Goal: Task Accomplishment & Management: Manage account settings

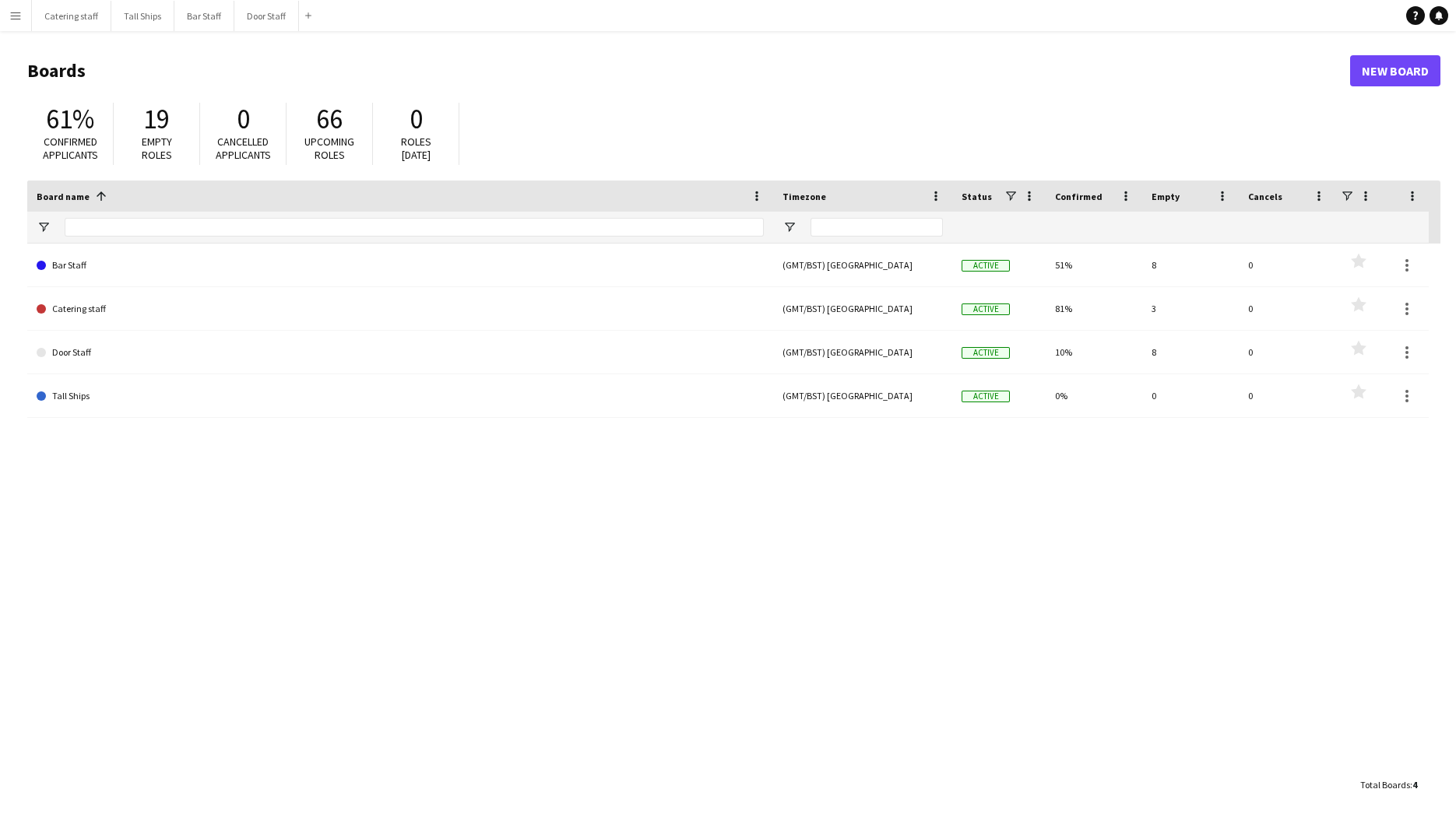
click at [26, 21] on button "Menu" at bounding box center [15, 15] width 31 height 31
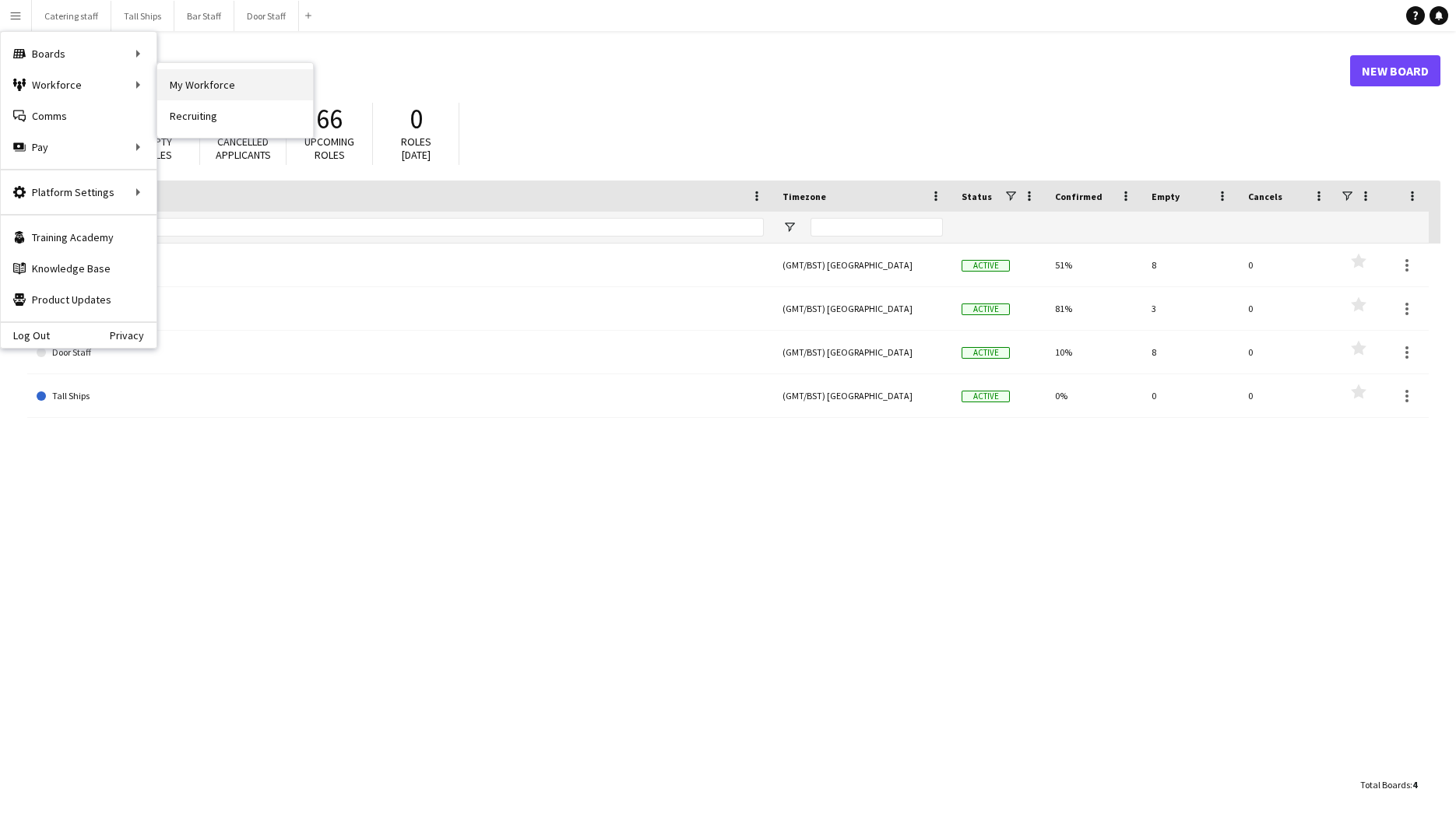
click at [211, 79] on link "My Workforce" at bounding box center [235, 84] width 156 height 31
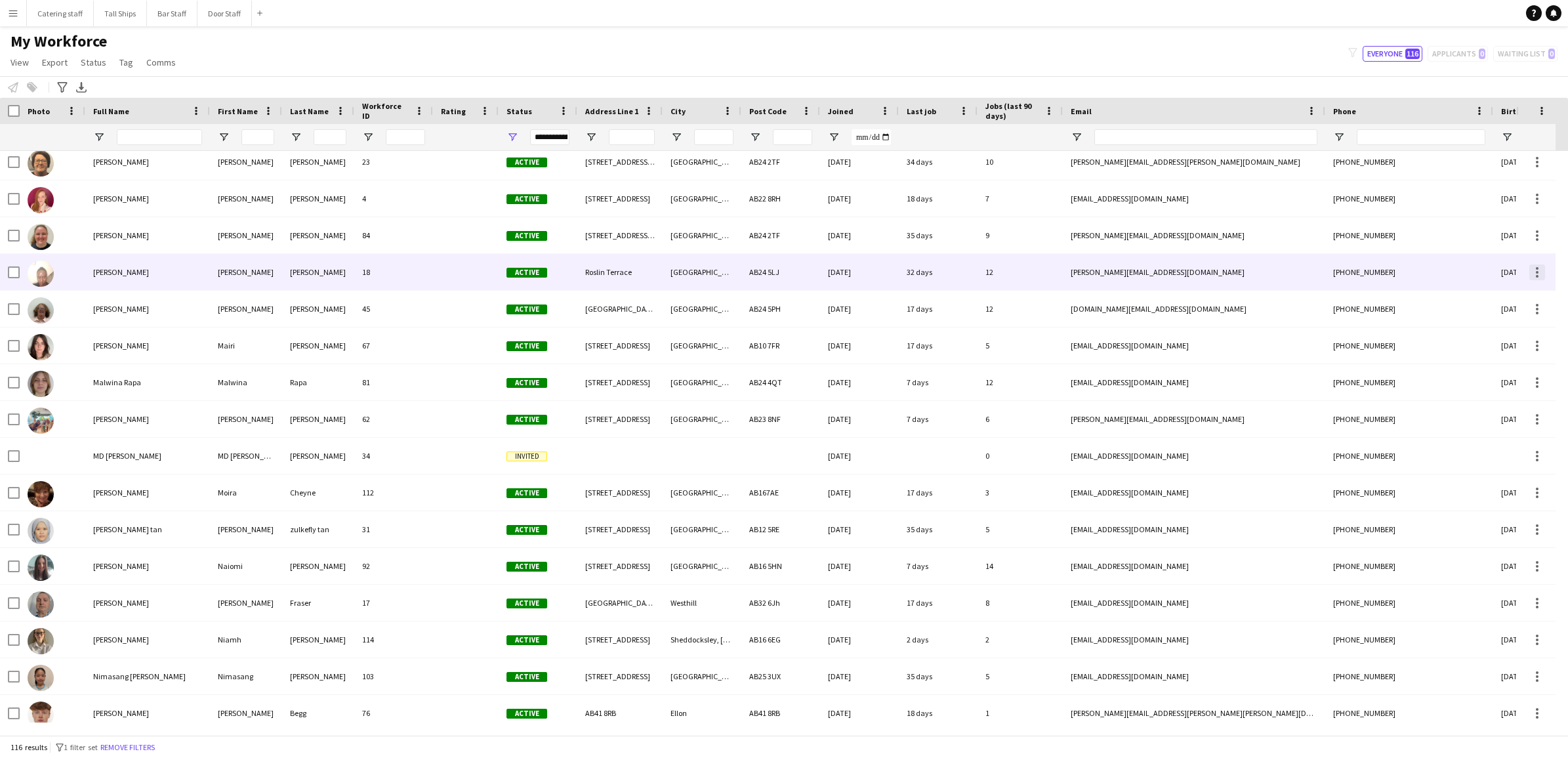
click at [1226, 271] on div at bounding box center [1538, 273] width 16 height 16
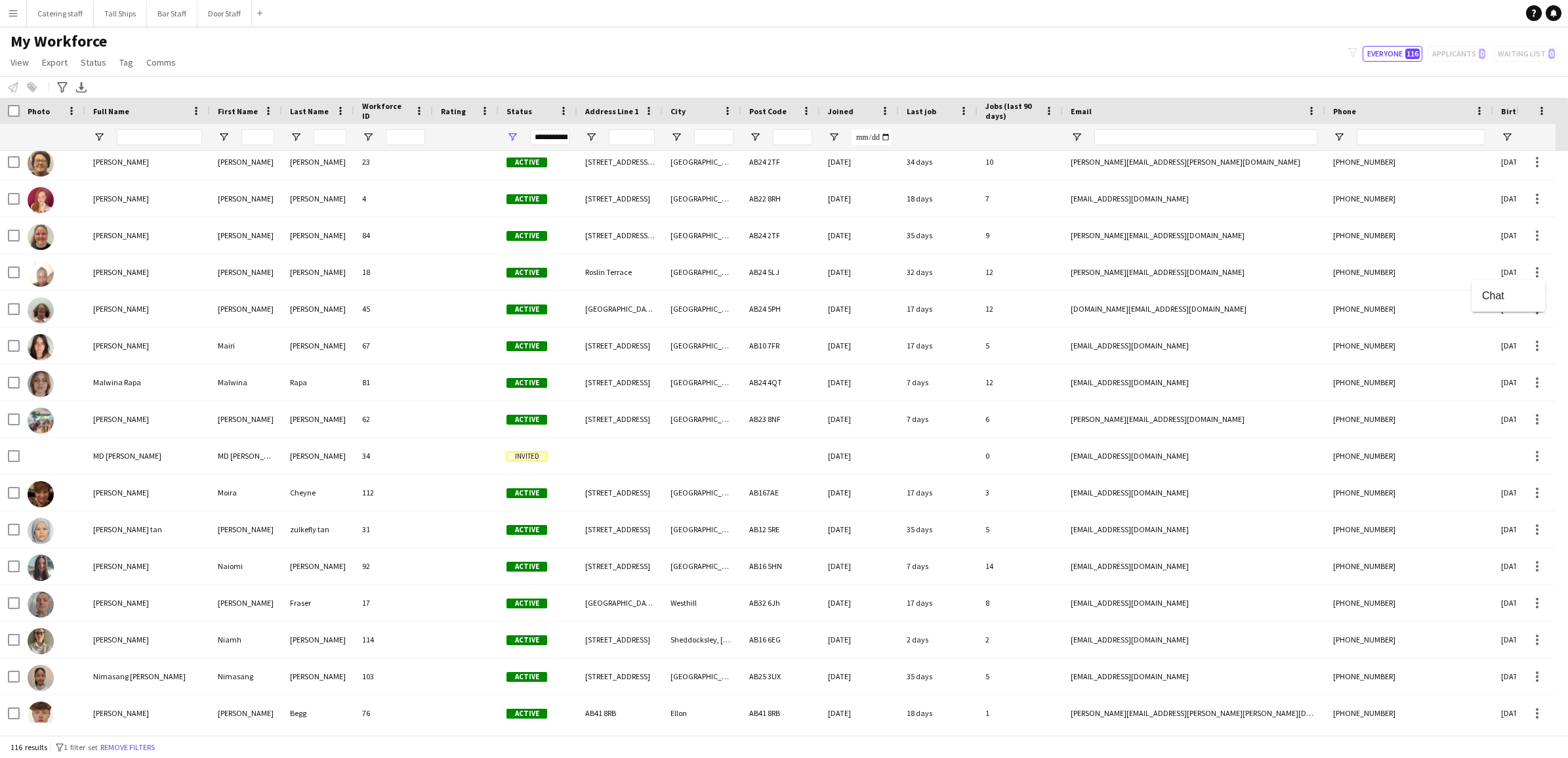
click at [1226, 306] on div at bounding box center [784, 379] width 1568 height 758
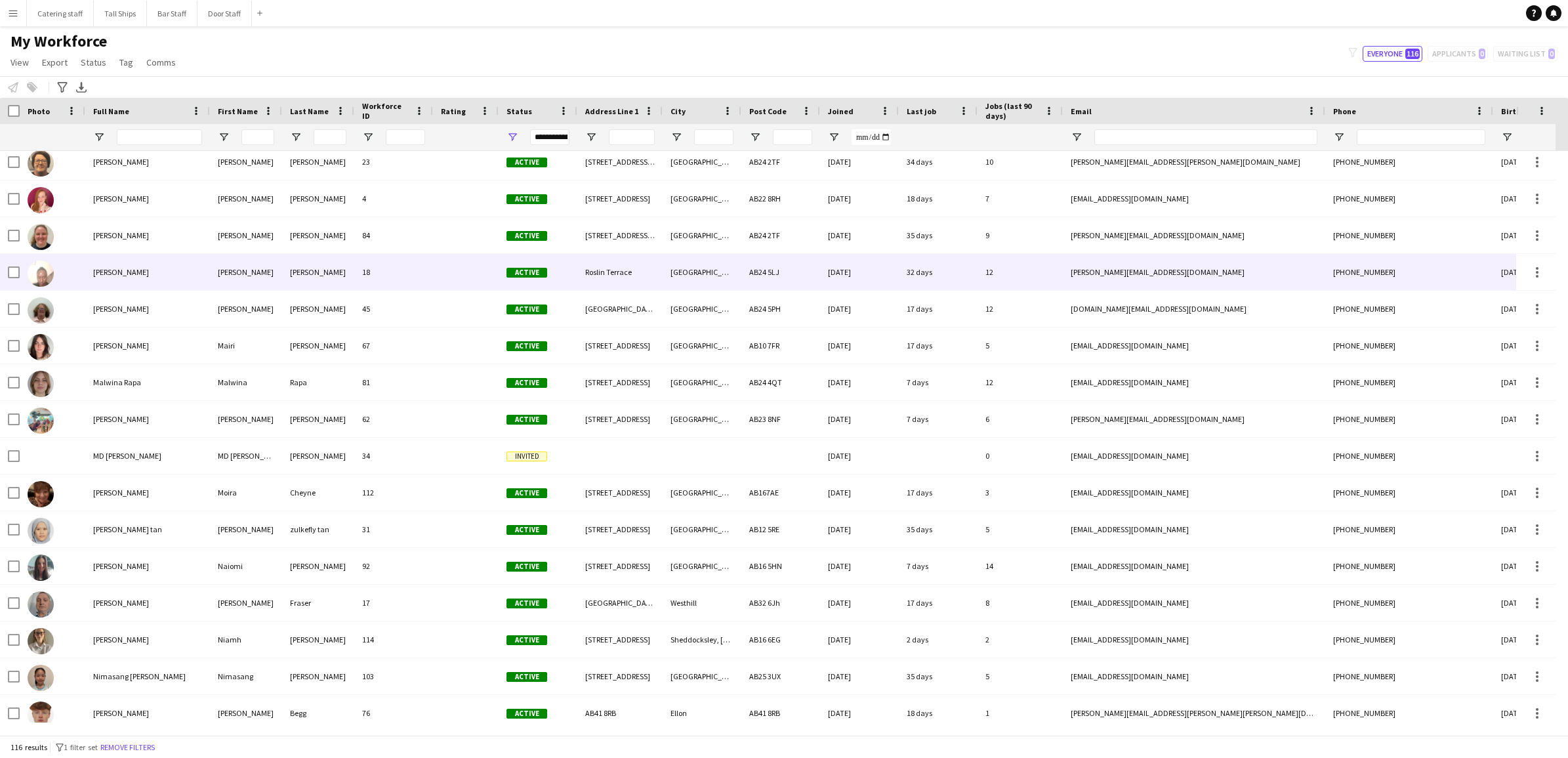
click at [1080, 270] on div "[PERSON_NAME][EMAIL_ADDRESS][DOMAIN_NAME]" at bounding box center [1194, 272] width 263 height 36
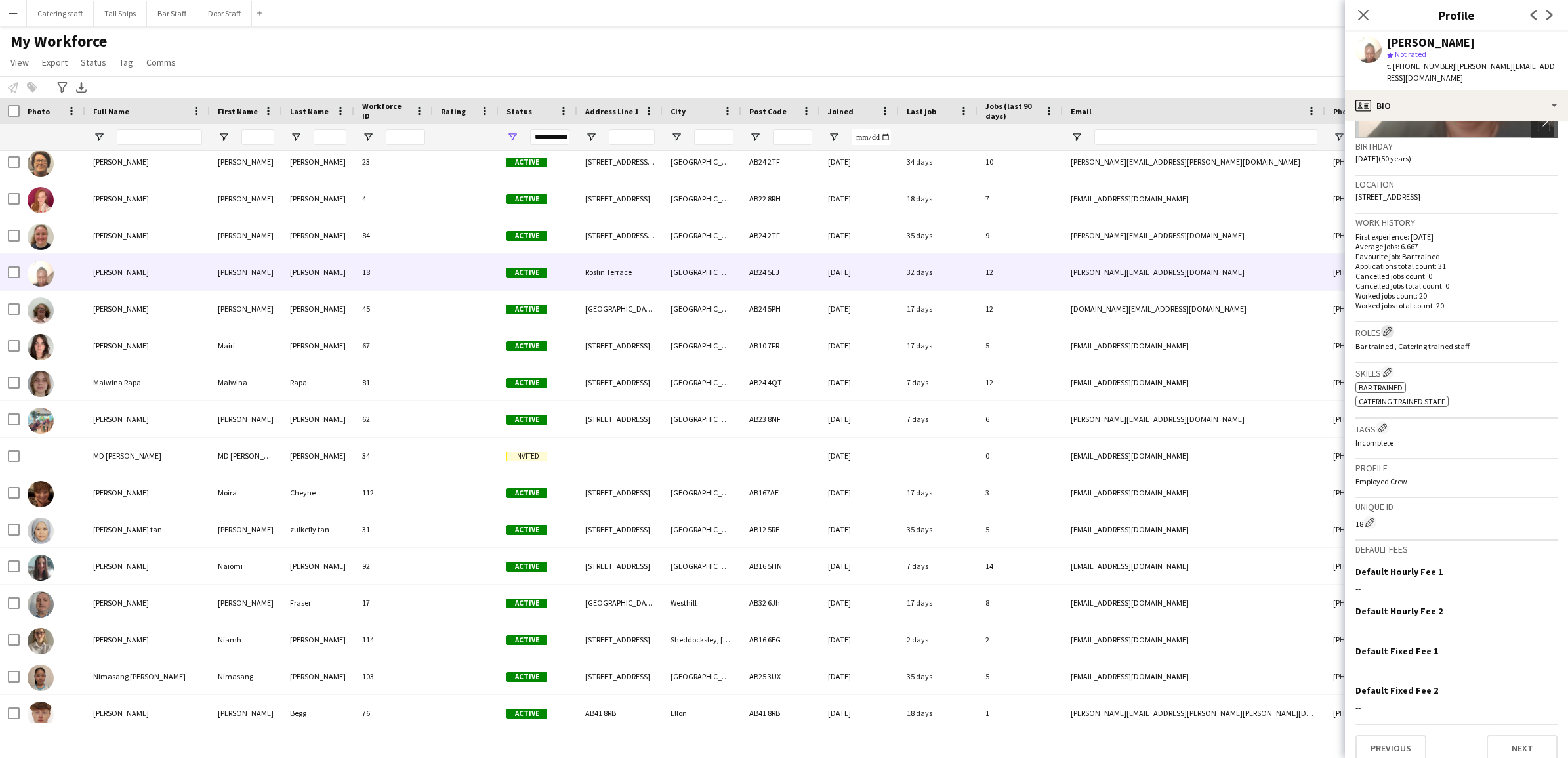
click at [1226, 327] on app-icon "Edit crew company roles" at bounding box center [1388, 331] width 9 height 9
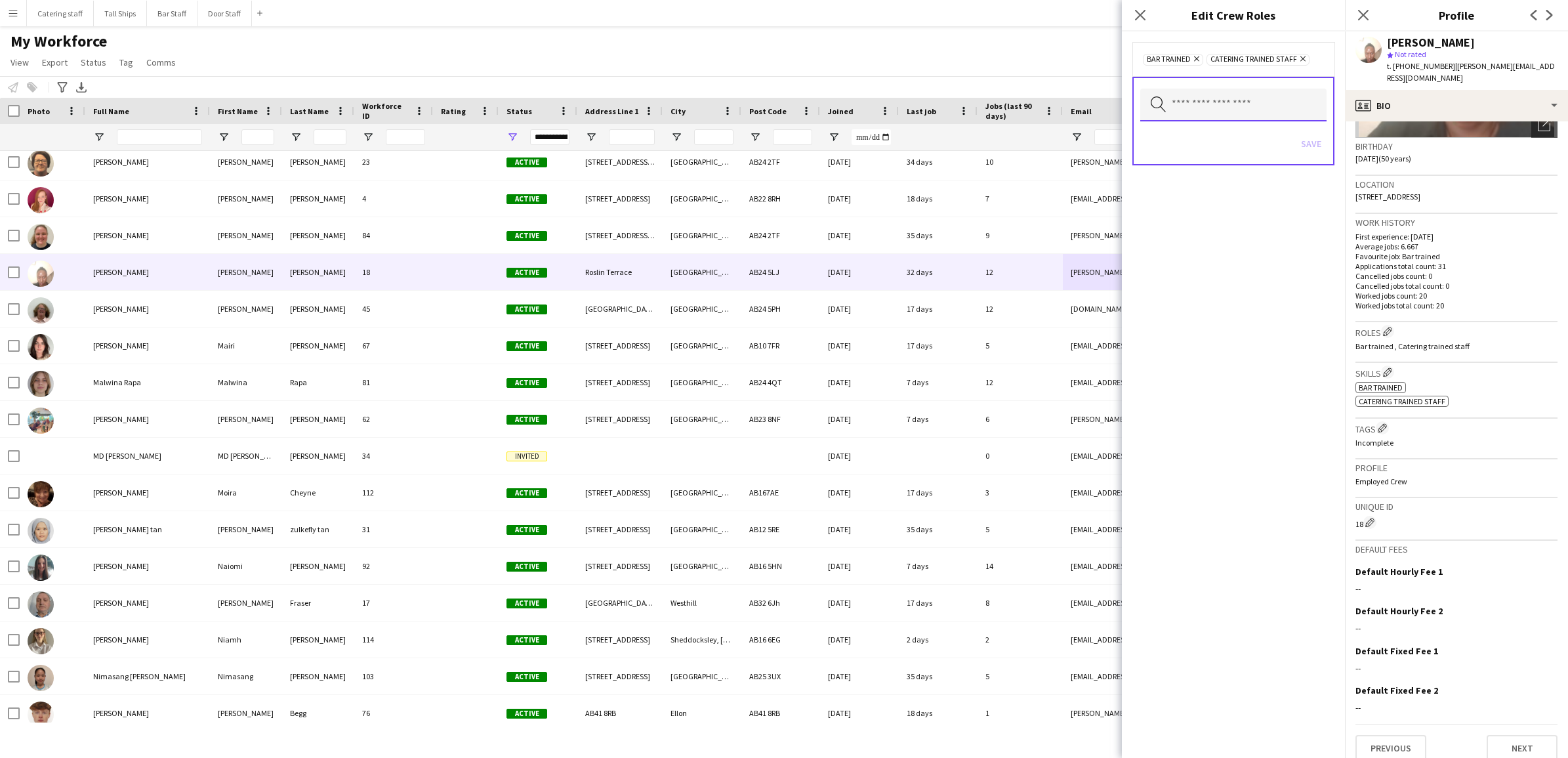
click at [1226, 113] on input "text" at bounding box center [1234, 104] width 186 height 33
click at [1225, 303] on div "Bar trained Remove Catering trained staff Remove Search by role type Save" at bounding box center [1233, 394] width 223 height 726
click at [1226, 351] on div "Bar trained Remove Catering trained staff Remove Search by role type Save" at bounding box center [1233, 394] width 223 height 726
click at [1218, 344] on div "Bar trained Remove Catering trained staff Remove Search by role type Save" at bounding box center [1233, 394] width 223 height 726
click at [1136, 17] on icon "Close pop-in" at bounding box center [1140, 15] width 13 height 13
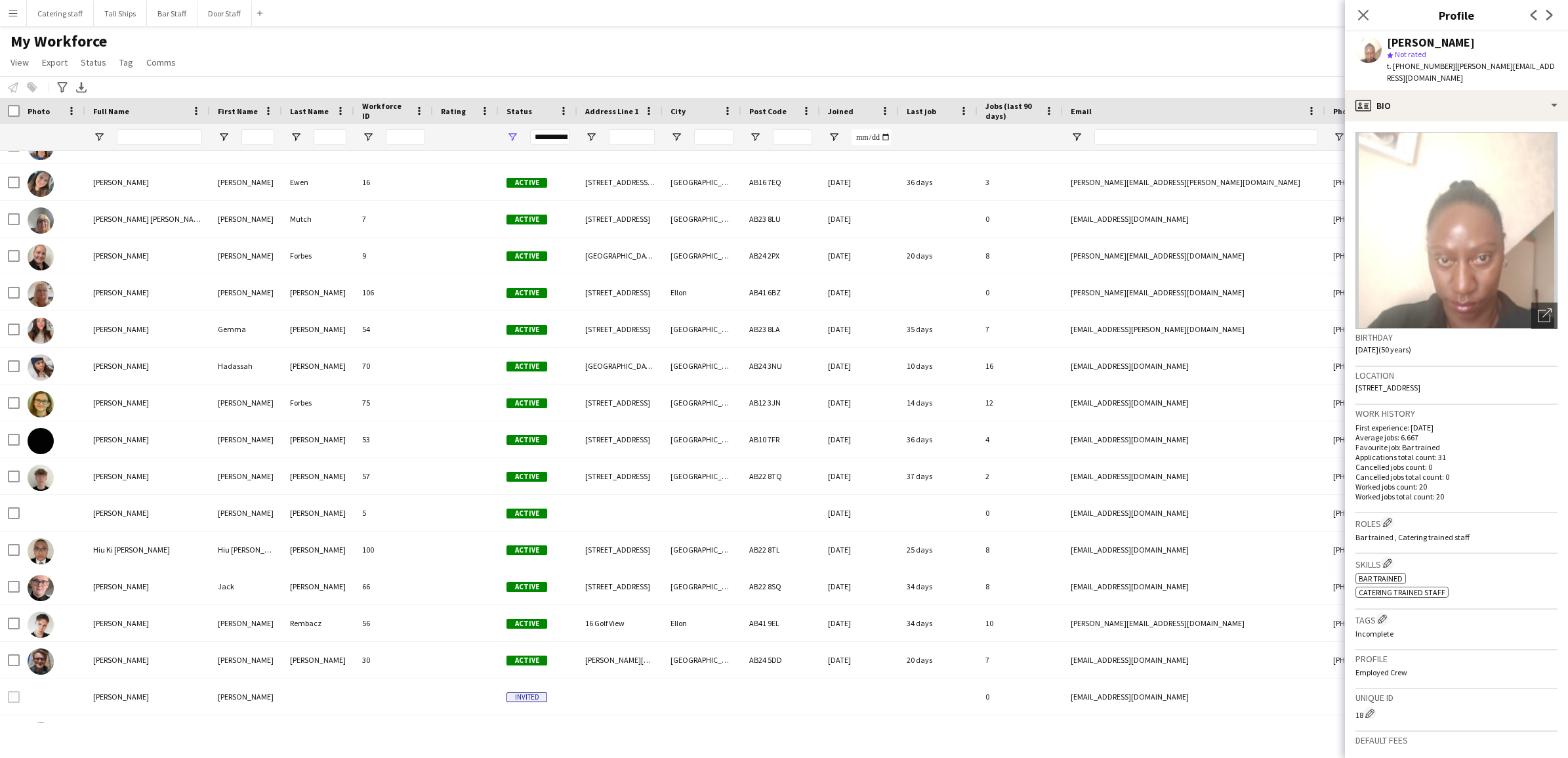
click at [1226, 15] on app-navbar "Menu Boards Boards Boards All jobs Status Workforce Workforce My Workforce Recr…" at bounding box center [784, 13] width 1568 height 26
click at [1226, 98] on div "profile Bio" at bounding box center [1456, 105] width 223 height 31
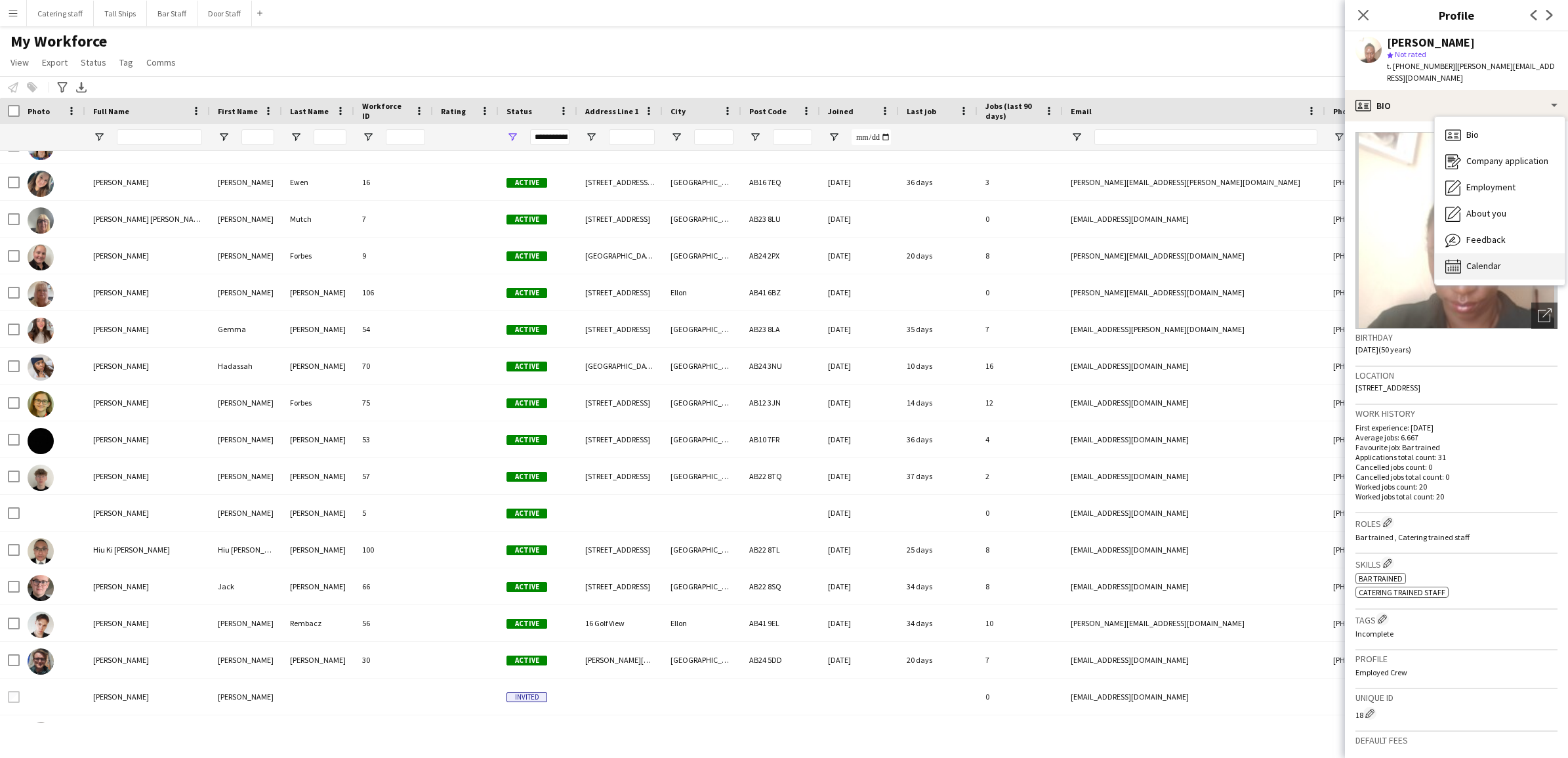
click at [1226, 260] on span "Calendar" at bounding box center [1484, 266] width 35 height 12
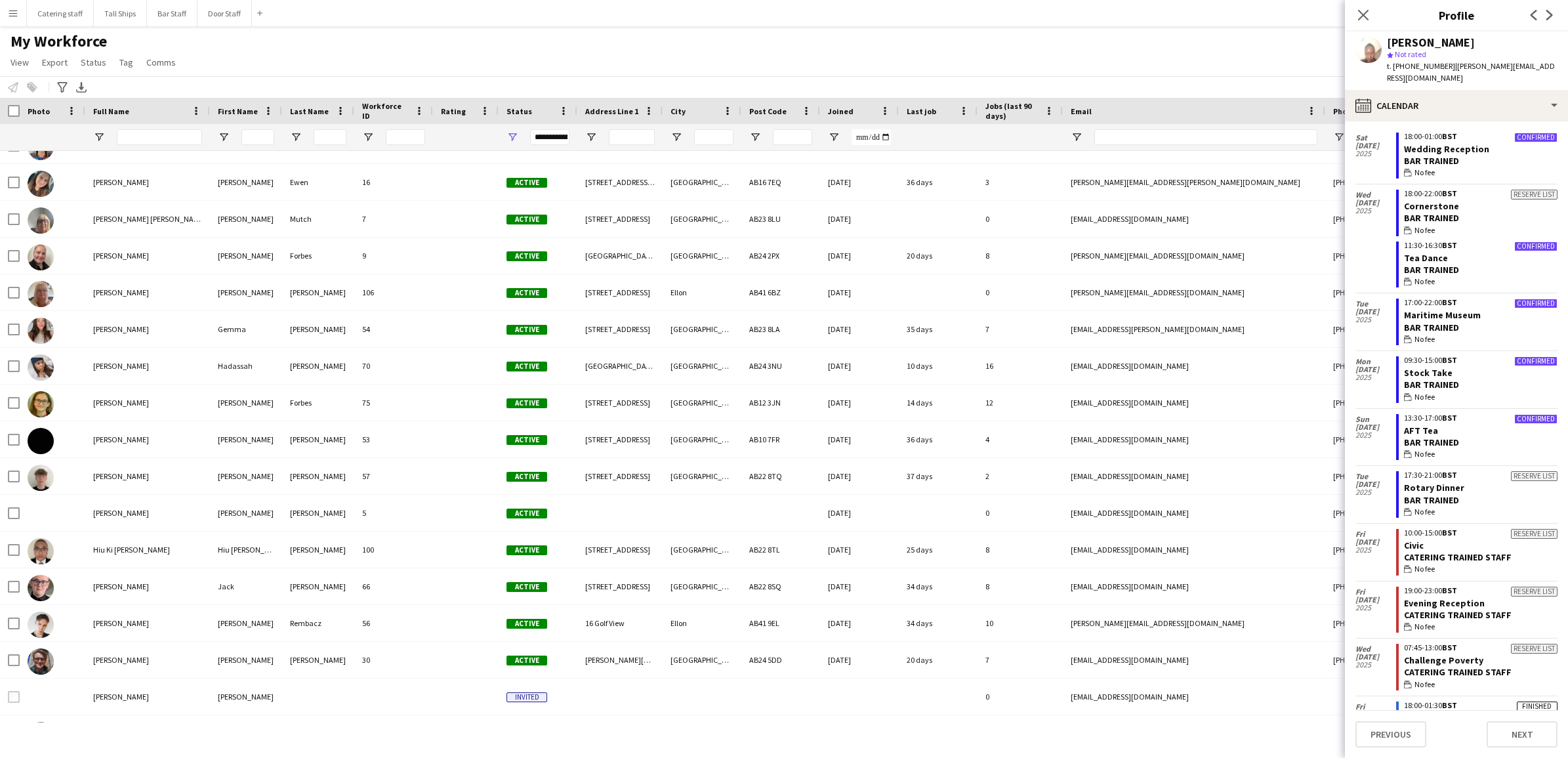
scroll to position [82, 0]
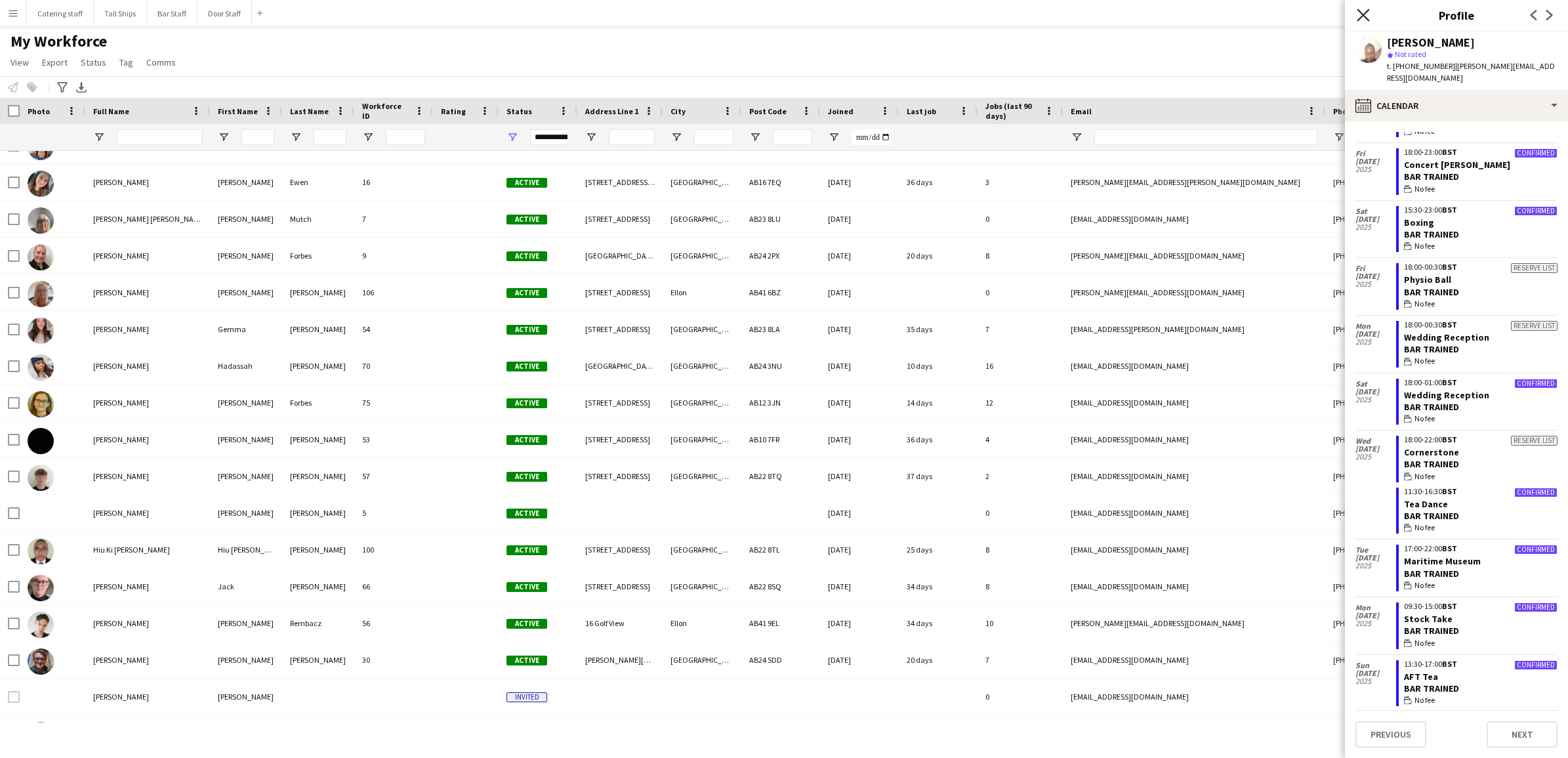
click at [1226, 20] on icon "Close pop-in" at bounding box center [1363, 15] width 13 height 13
